Goal: Transaction & Acquisition: Purchase product/service

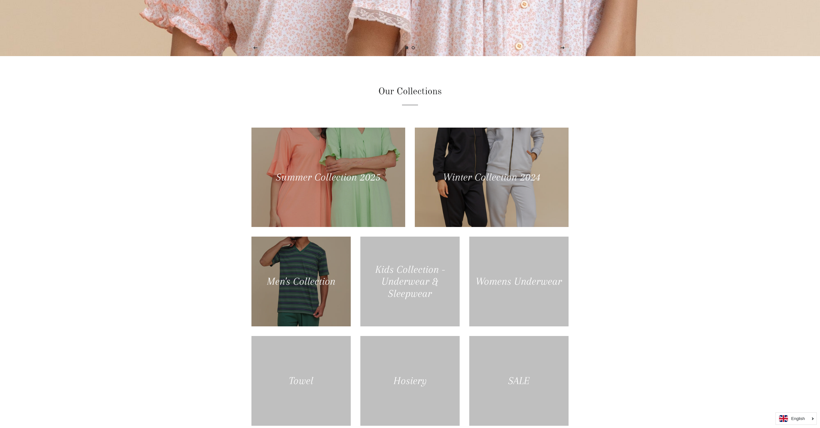
scroll to position [276, 0]
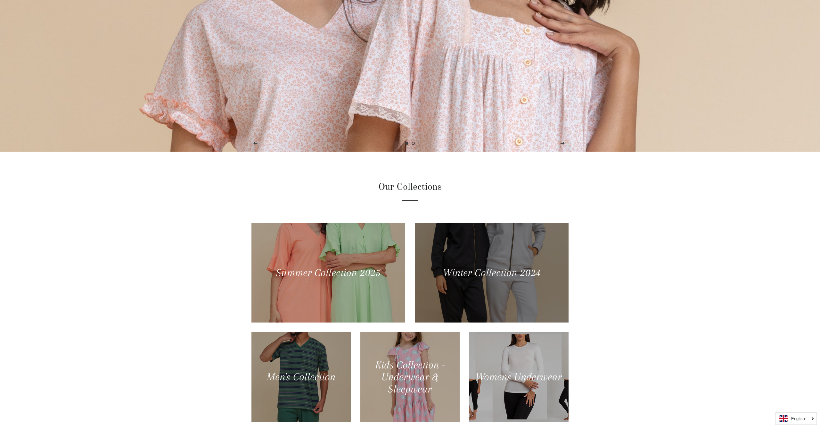
click at [423, 229] on div at bounding box center [492, 272] width 158 height 102
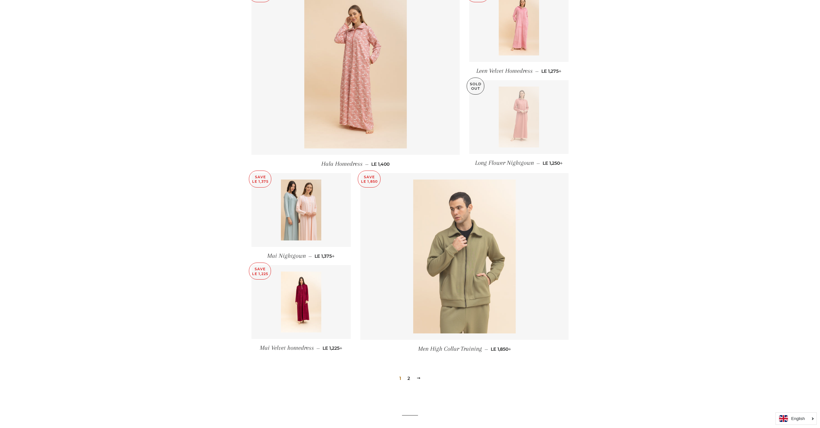
scroll to position [719, 0]
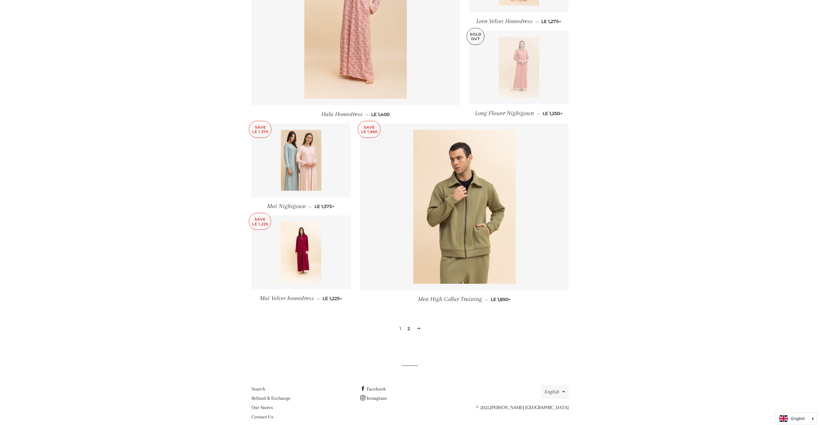
click at [411, 323] on link "2" at bounding box center [409, 328] width 8 height 10
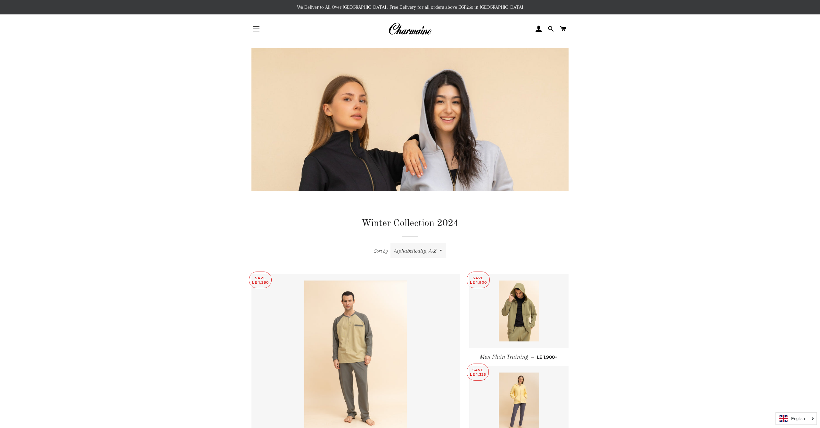
click at [256, 30] on button "Site navigation" at bounding box center [256, 29] width 16 height 16
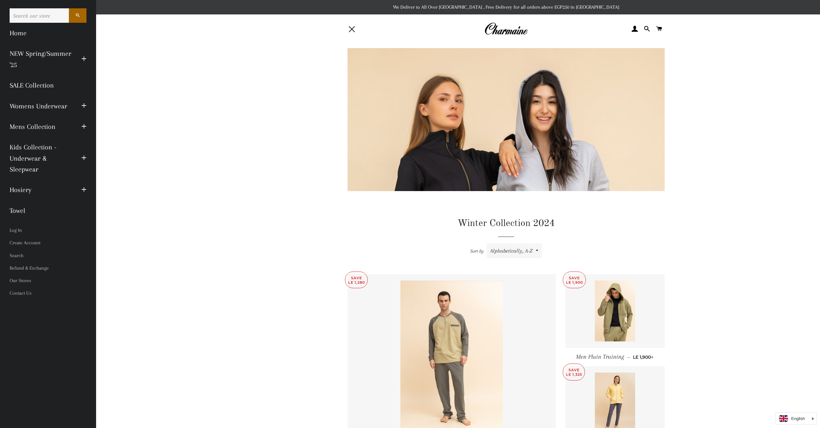
click at [52, 102] on link "Womens Underwear" at bounding box center [41, 106] width 72 height 20
